Goal: Check status: Check status

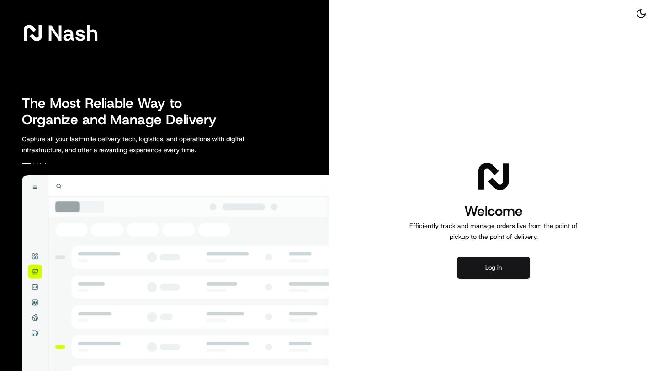
click at [509, 270] on button "Log in" at bounding box center [493, 268] width 73 height 22
